Goal: Transaction & Acquisition: Purchase product/service

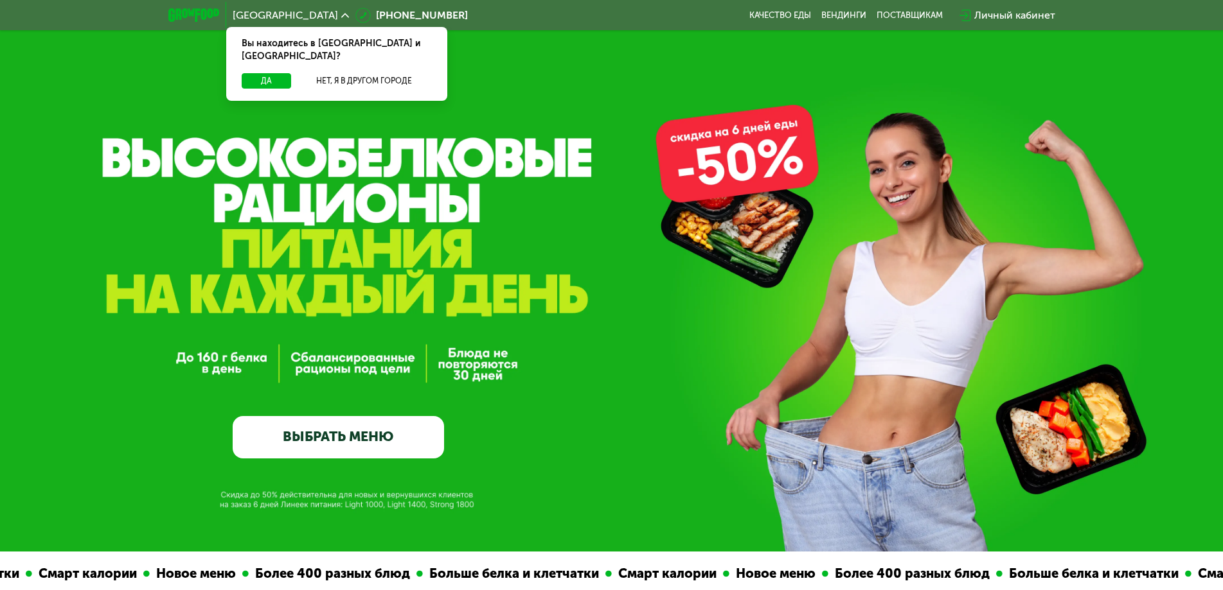
click at [301, 453] on link "ВЫБРАТЬ МЕНЮ" at bounding box center [338, 437] width 211 height 42
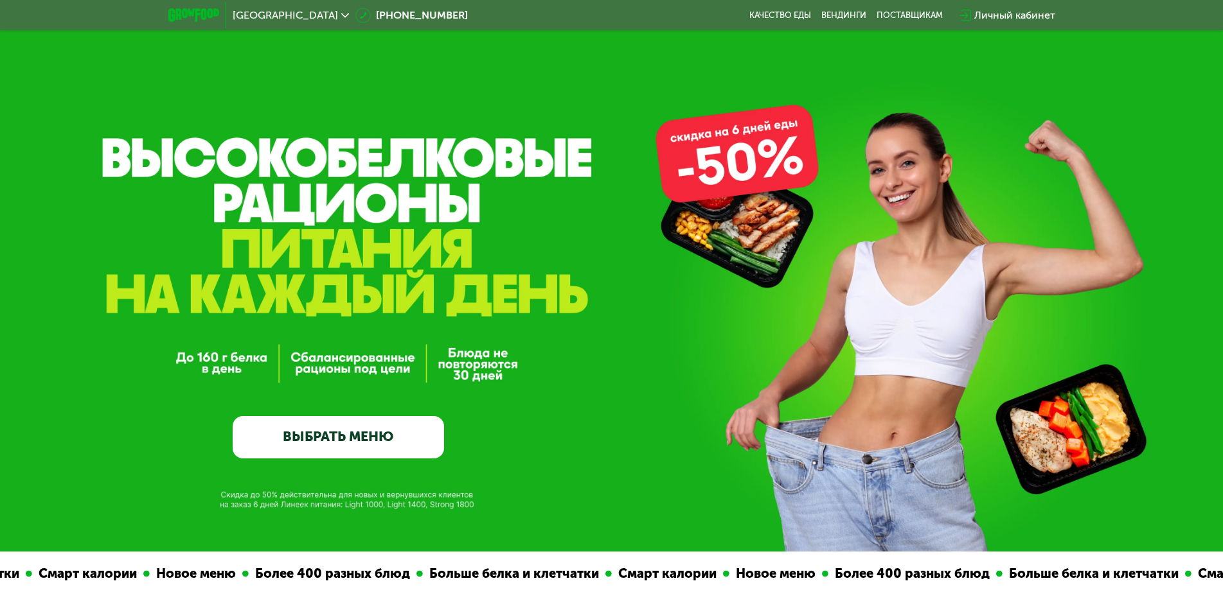
click at [305, 446] on link "ВЫБРАТЬ МЕНЮ" at bounding box center [338, 437] width 211 height 42
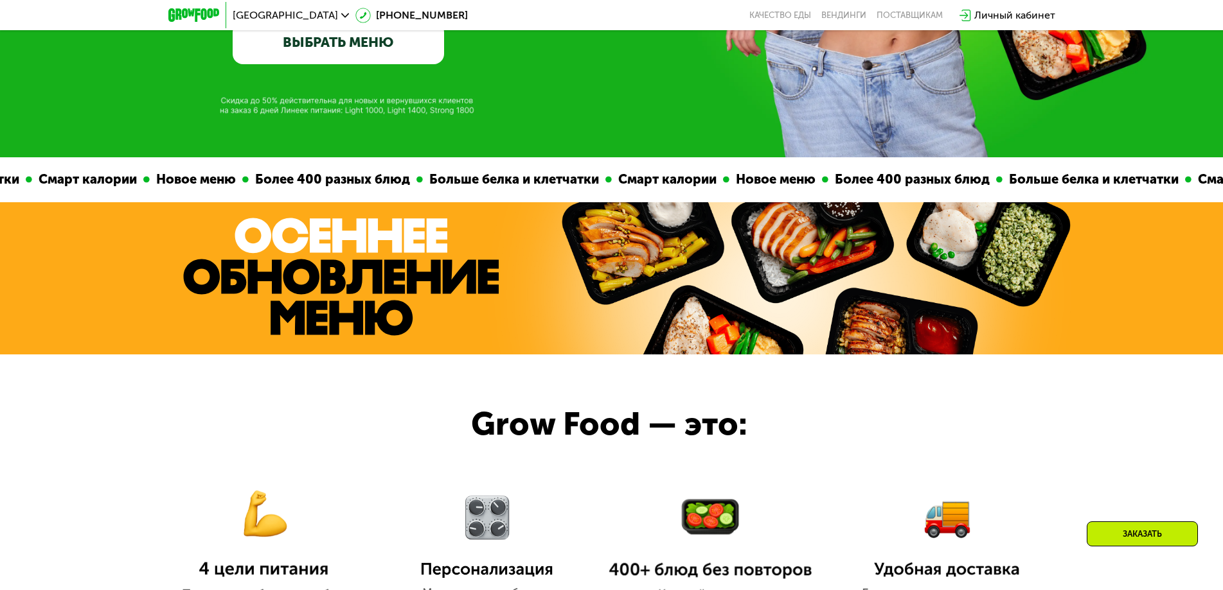
scroll to position [385, 0]
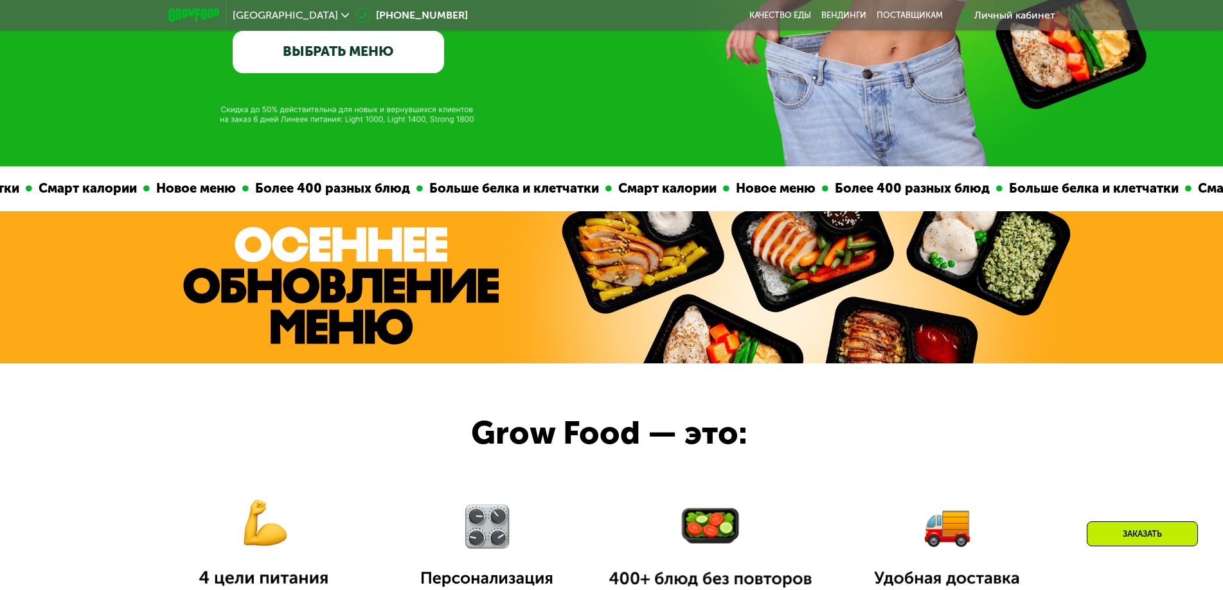
click at [371, 66] on link "ВЫБРАТЬ МЕНЮ" at bounding box center [338, 52] width 211 height 42
click at [260, 15] on span "[GEOGRAPHIC_DATA]" at bounding box center [285, 15] width 105 height 10
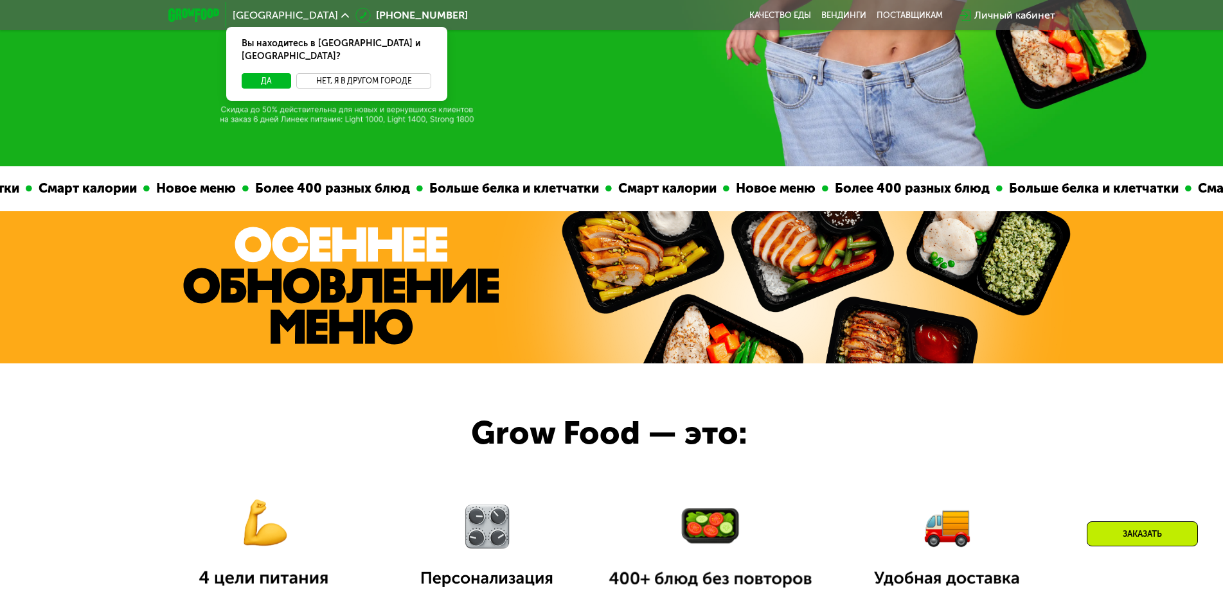
click at [352, 73] on button "Нет, я в другом городе" at bounding box center [364, 80] width 136 height 15
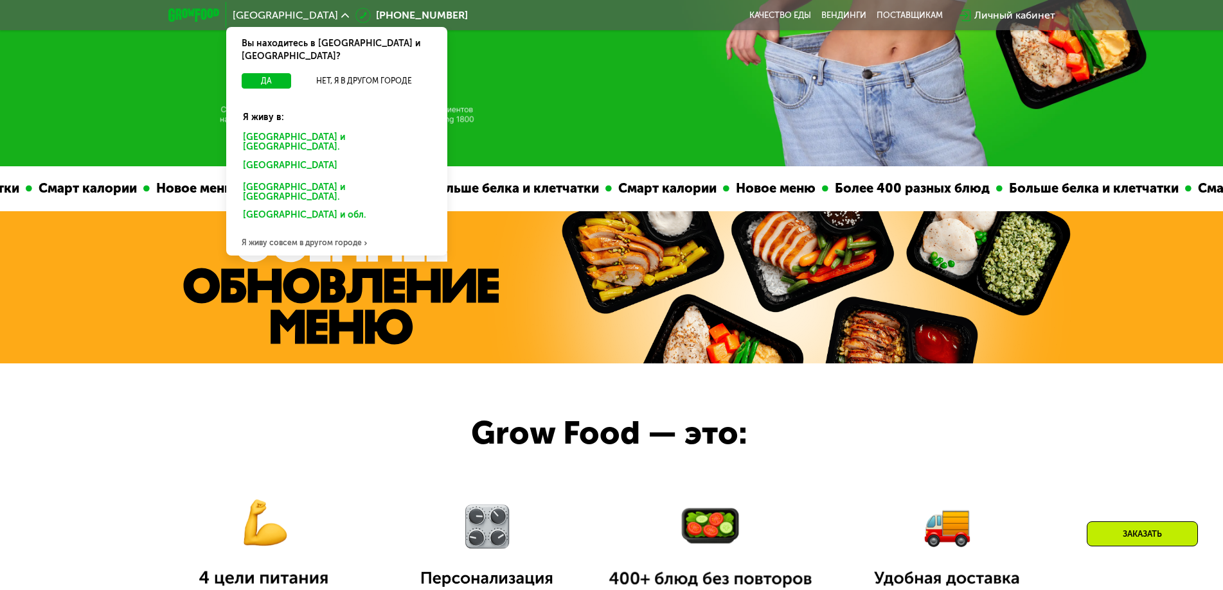
drag, startPoint x: 352, startPoint y: 66, endPoint x: 312, endPoint y: 121, distance: 69.0
click at [312, 129] on div "[GEOGRAPHIC_DATA] и [GEOGRAPHIC_DATA]." at bounding box center [337, 142] width 206 height 27
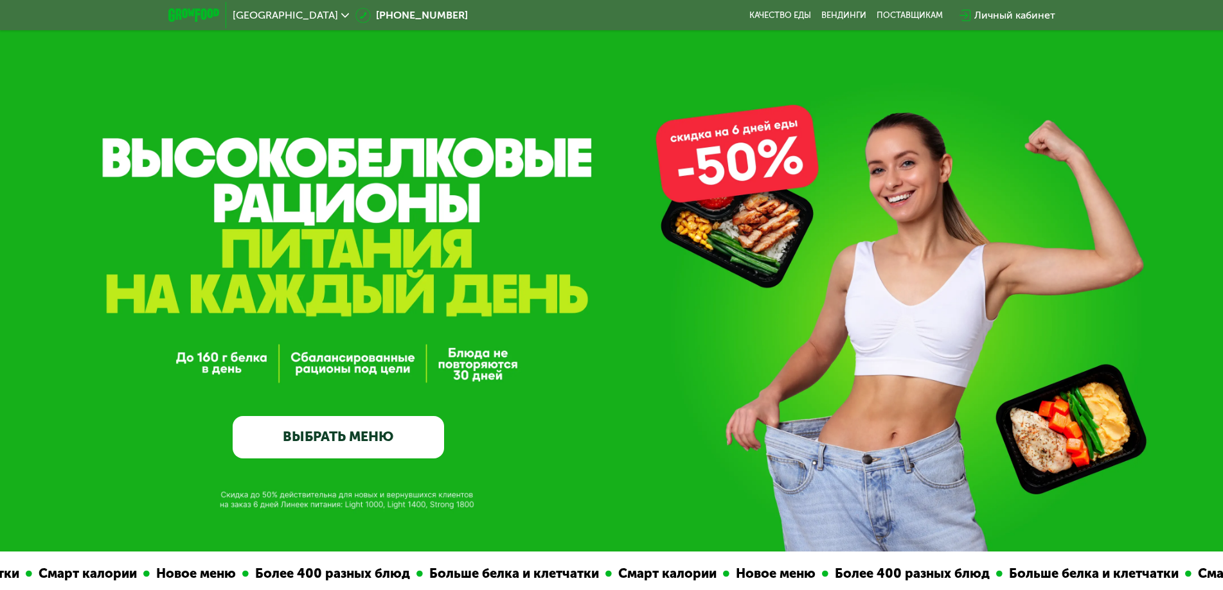
click at [326, 439] on link "ВЫБРАТЬ МЕНЮ" at bounding box center [338, 437] width 211 height 42
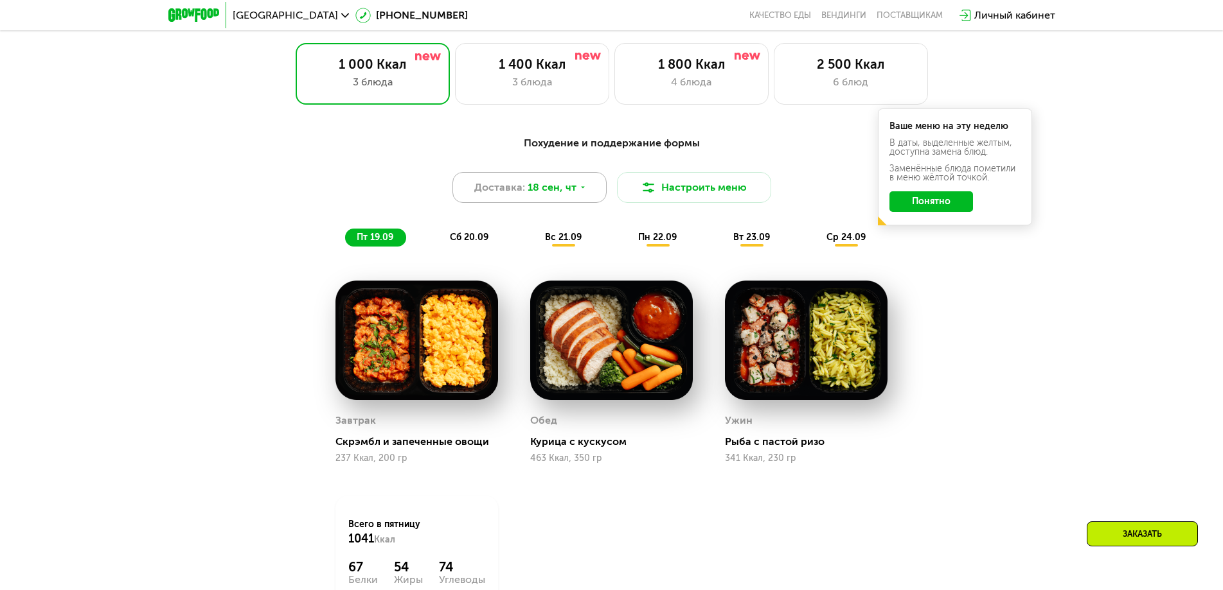
scroll to position [1028, 0]
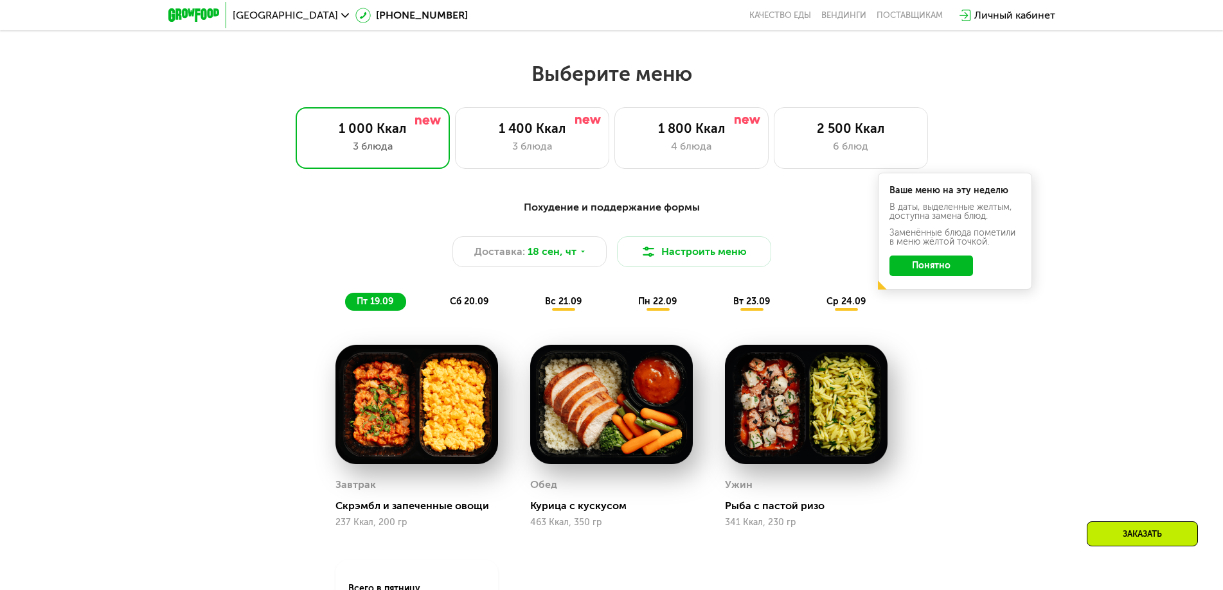
click at [677, 232] on div "Похудение и поддержание формы Доставка: 18 сен, чт Настроить меню пт 19.09 сб 2…" at bounding box center [611, 255] width 761 height 111
click at [675, 256] on button "Настроить меню" at bounding box center [694, 251] width 154 height 31
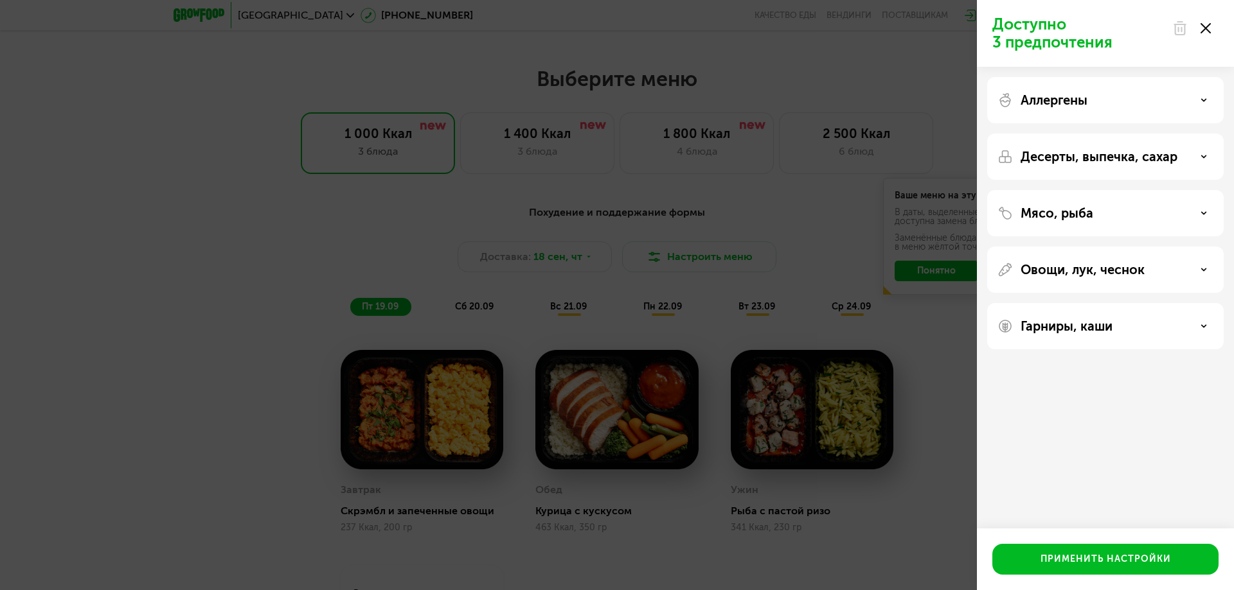
click at [1212, 29] on div at bounding box center [1191, 28] width 54 height 26
click at [1203, 33] on div at bounding box center [1191, 28] width 54 height 26
click at [1206, 28] on use at bounding box center [1205, 28] width 10 height 10
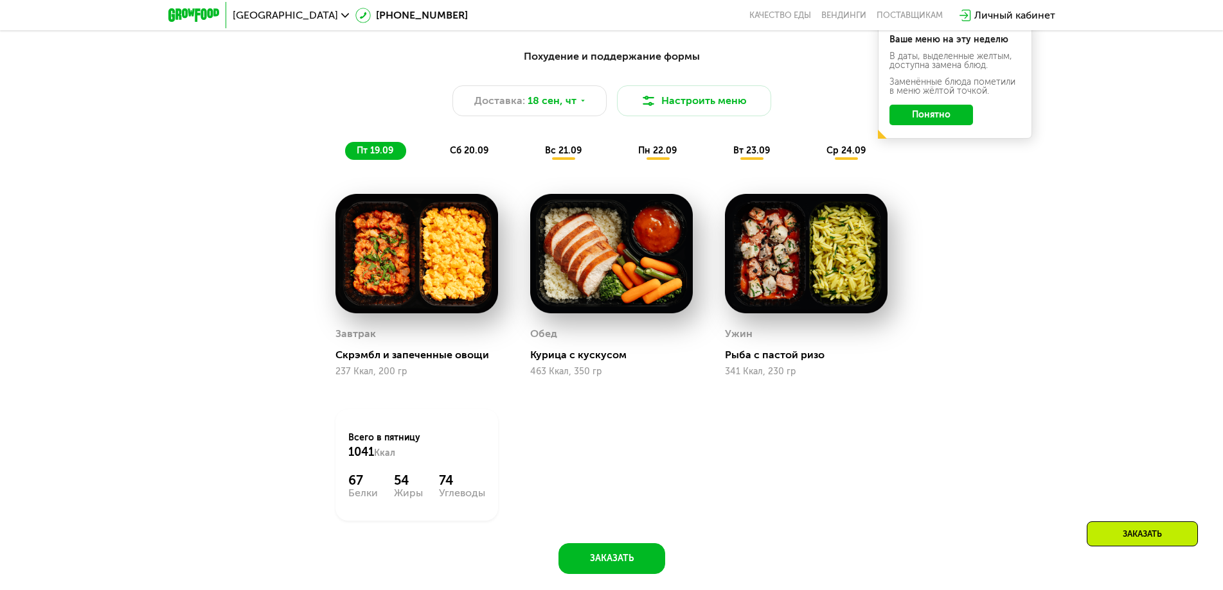
scroll to position [1156, 0]
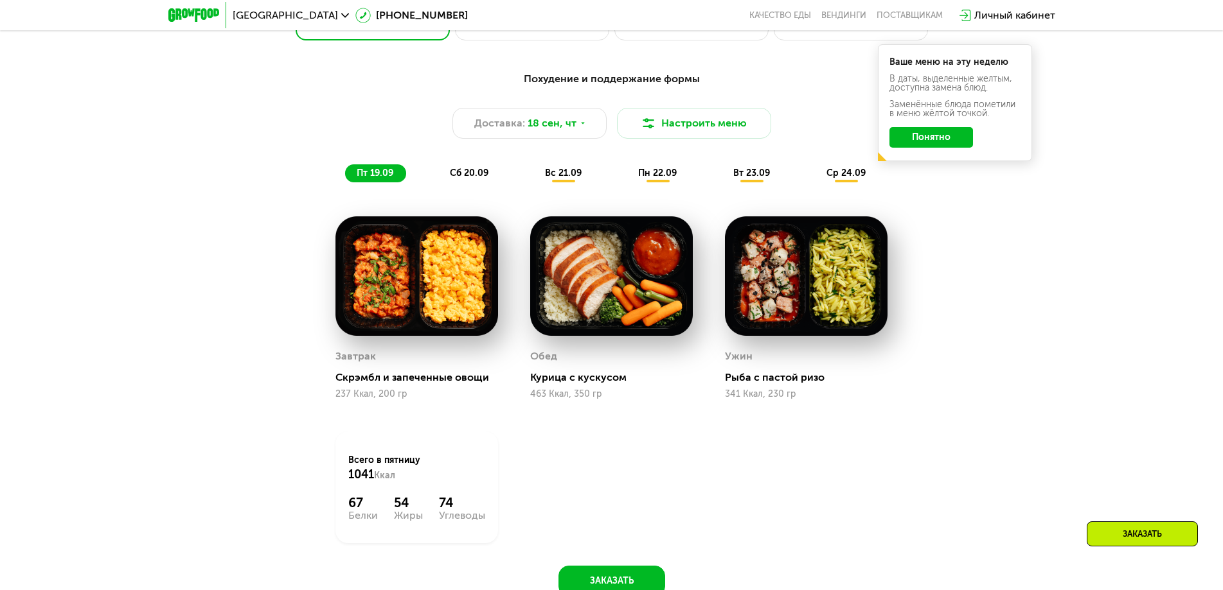
click at [453, 190] on div "Похудение и поддержание формы Доставка: 18 сен, чт Настроить меню пт 19.09 сб 2…" at bounding box center [612, 127] width 776 height 127
click at [472, 178] on span "сб 20.09" at bounding box center [469, 173] width 39 height 11
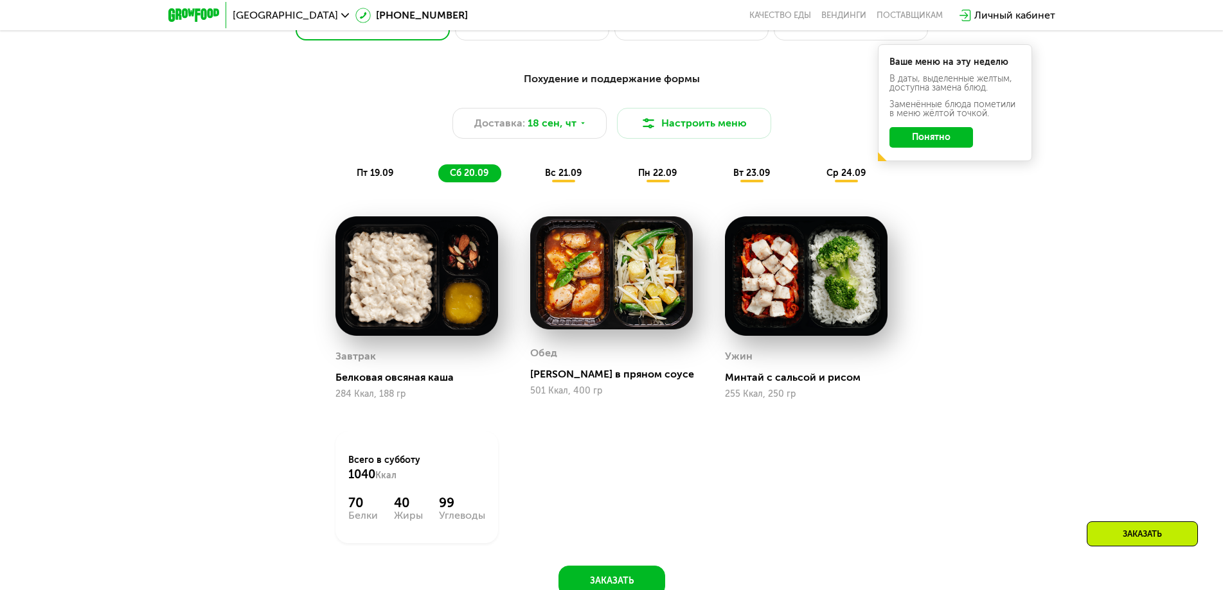
click at [556, 182] on div "вс 21.09" at bounding box center [563, 173] width 61 height 18
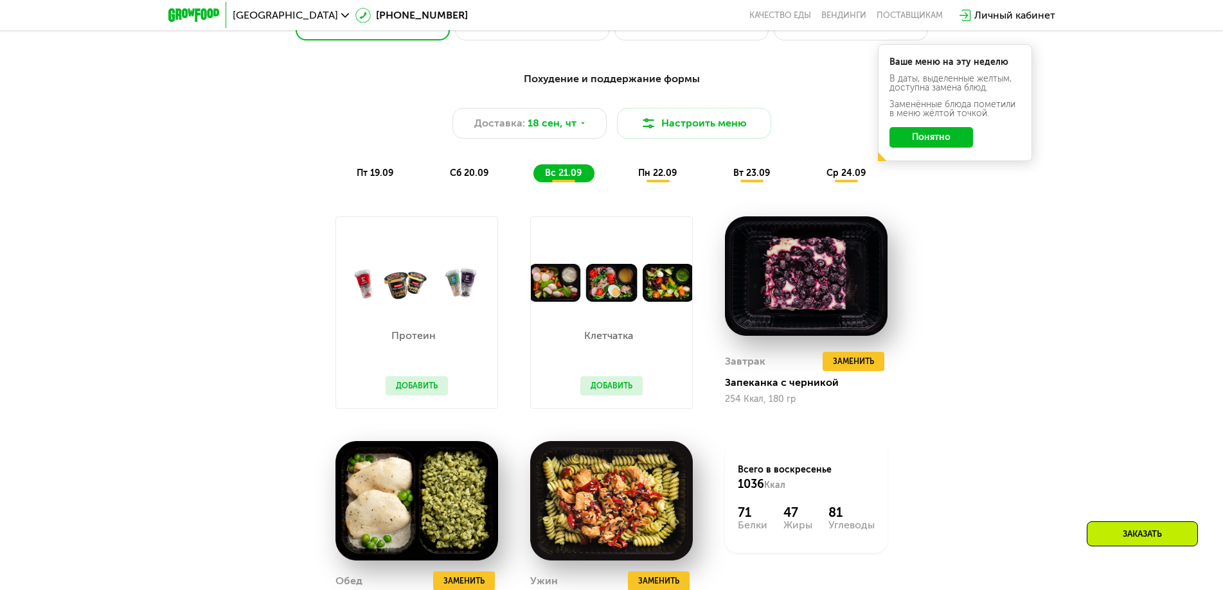
click at [666, 179] on span "пн 22.09" at bounding box center [657, 173] width 39 height 11
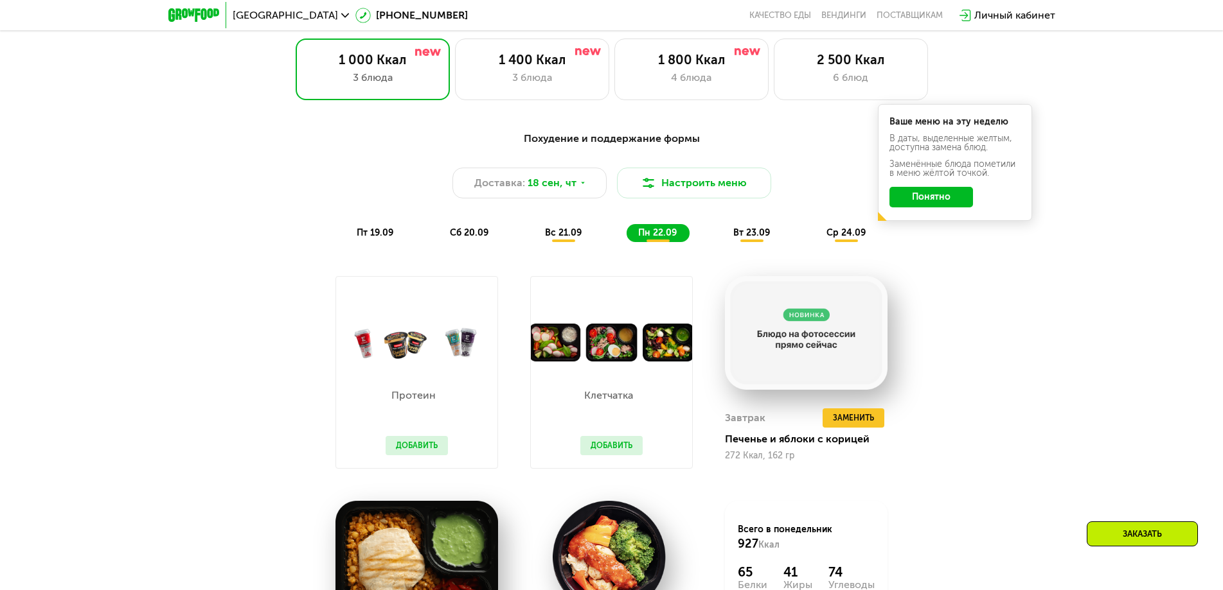
scroll to position [1092, 0]
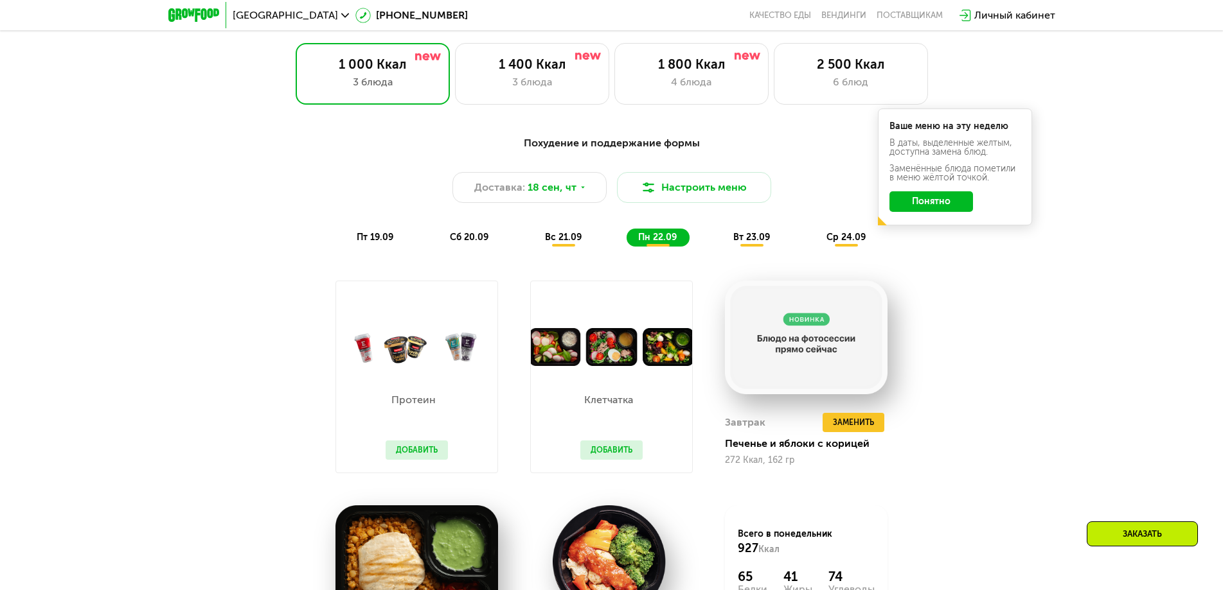
click at [747, 235] on div "вт 23.09" at bounding box center [752, 238] width 61 height 18
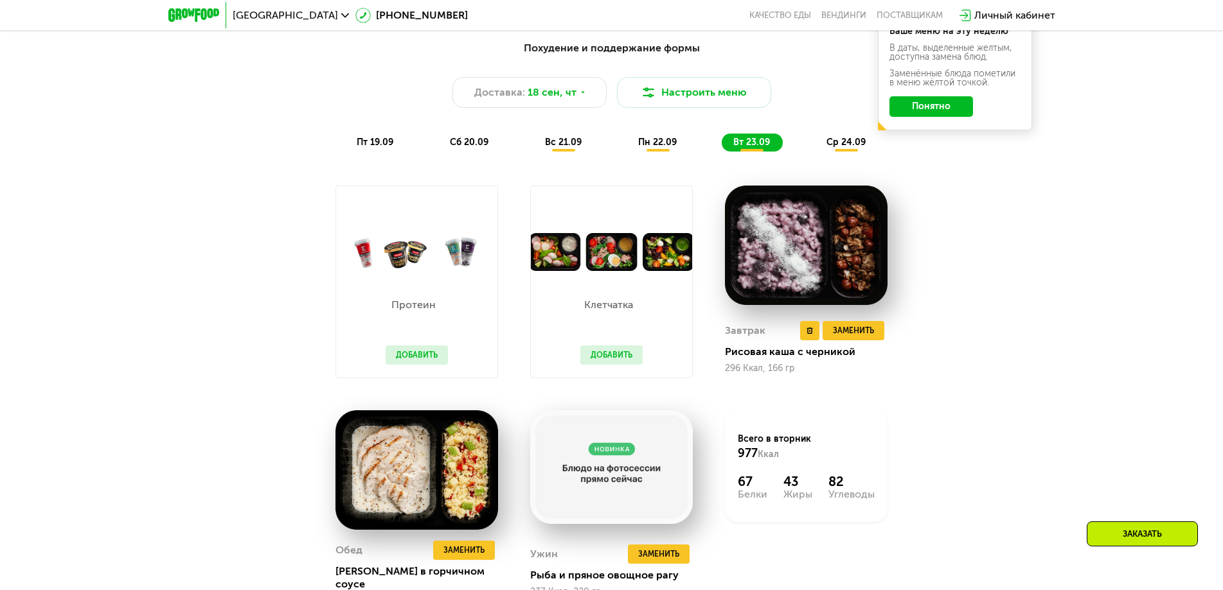
scroll to position [1285, 0]
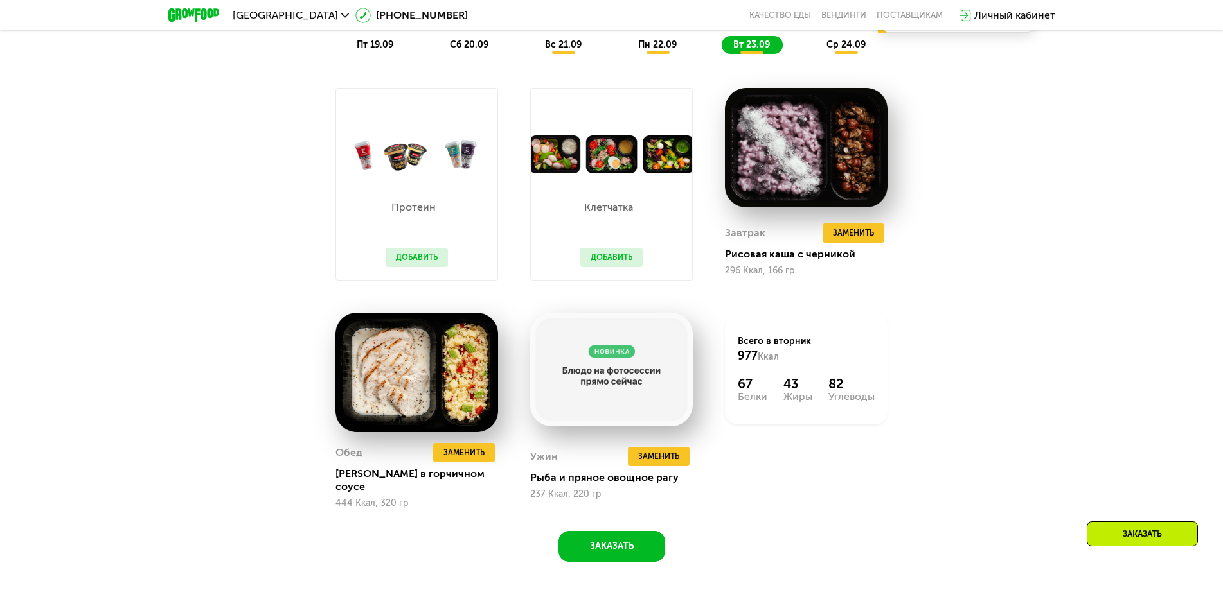
click at [837, 50] on span "ср 24.09" at bounding box center [845, 44] width 39 height 11
